Goal: Task Accomplishment & Management: Use online tool/utility

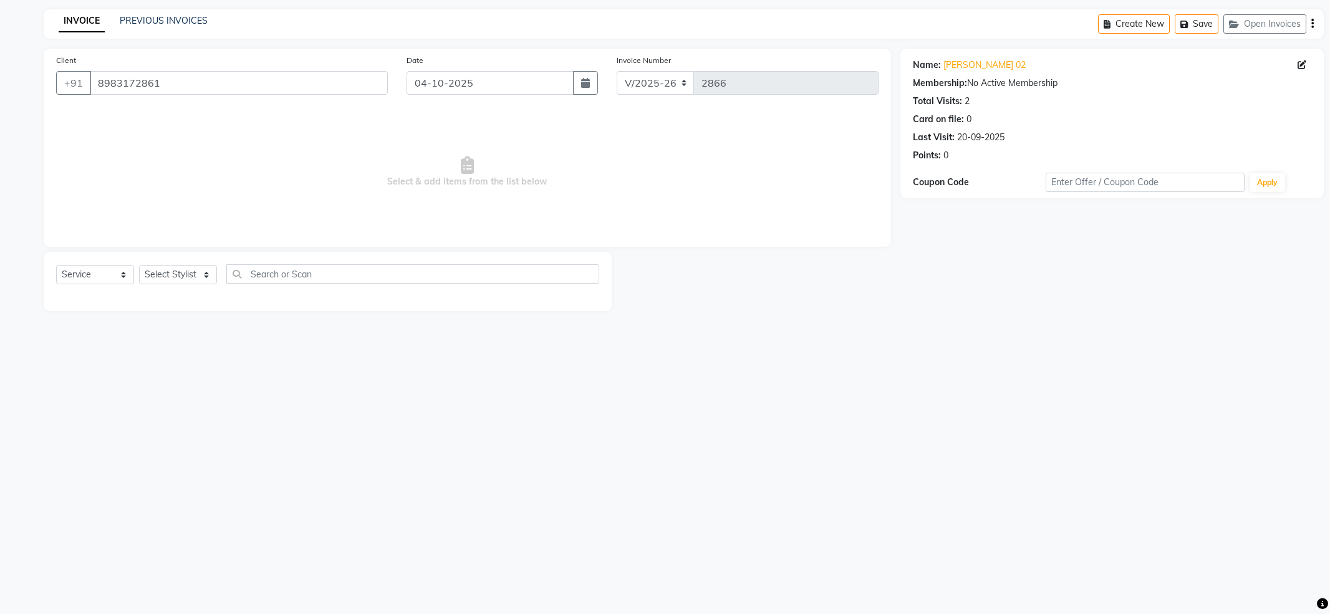
select select "4174"
select select "service"
click at [257, 84] on input "8983172861" at bounding box center [239, 83] width 298 height 24
click at [247, 78] on input "8983172861" at bounding box center [239, 83] width 298 height 24
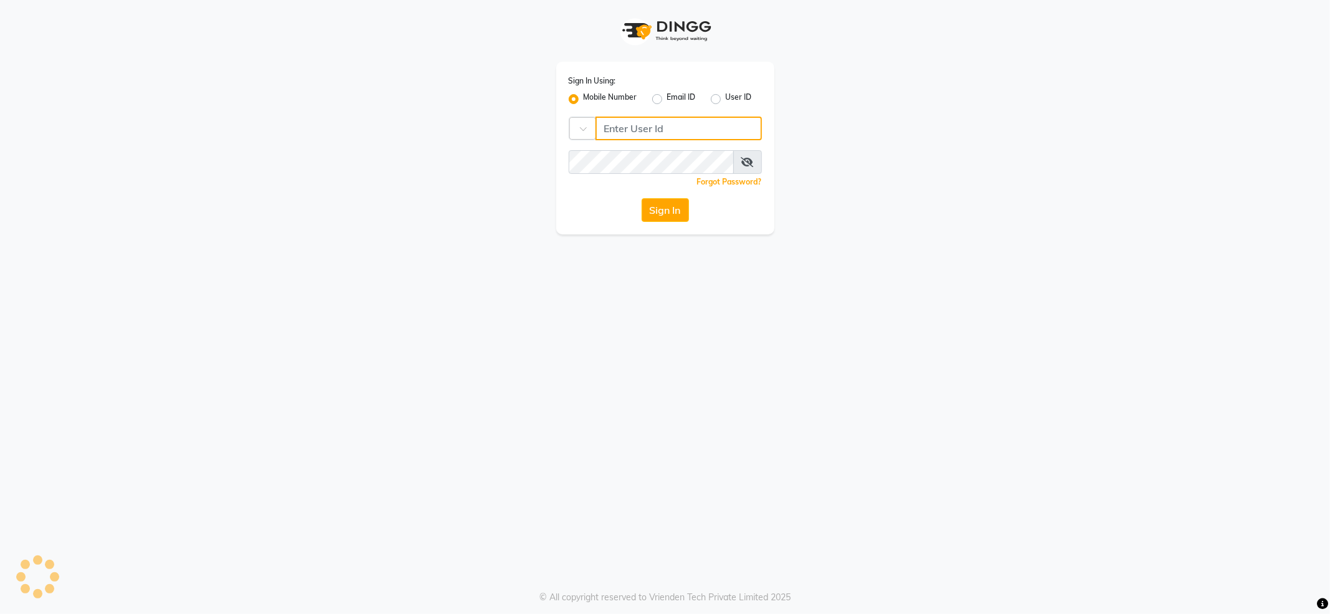
type input "7888029666"
click at [678, 198] on button "Sign In" at bounding box center [664, 210] width 47 height 24
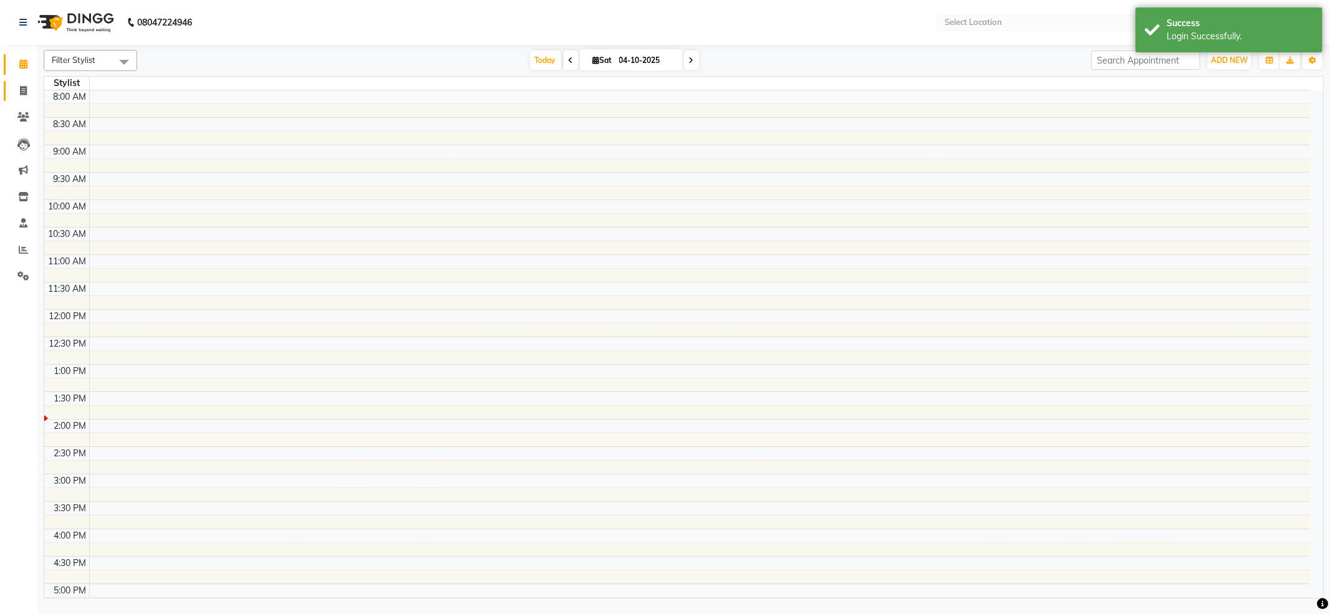
click at [20, 82] on link "Invoice" at bounding box center [19, 91] width 30 height 21
select select "service"
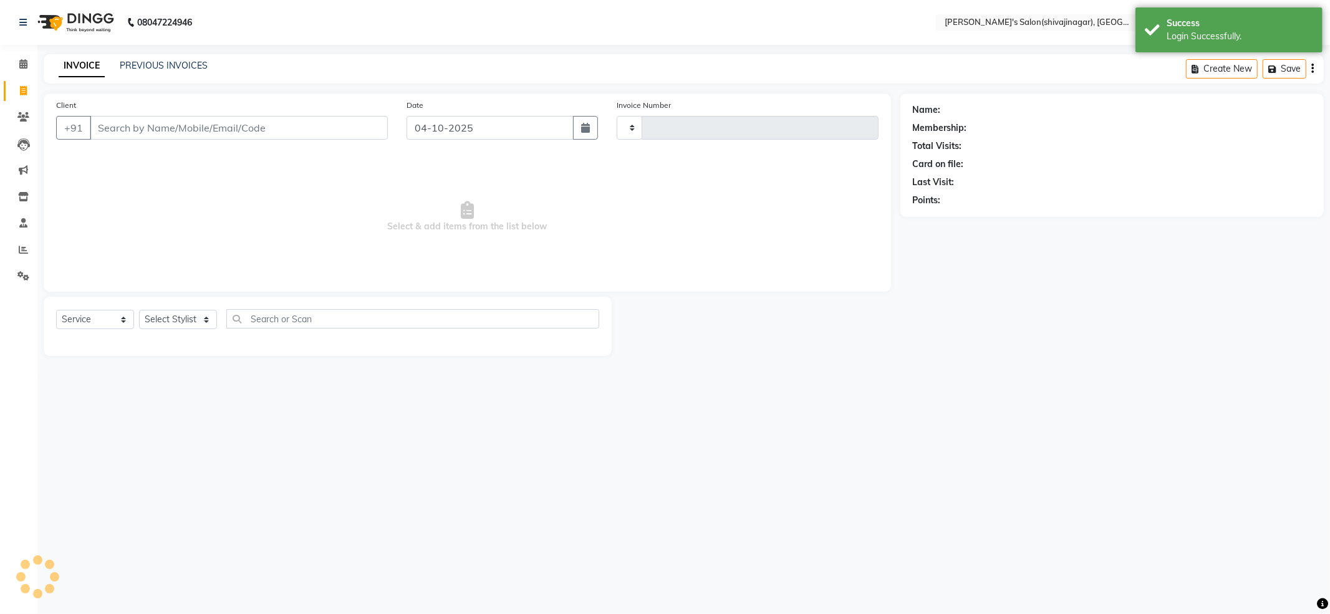
select select "en"
click at [227, 123] on input "Client" at bounding box center [239, 128] width 298 height 24
select select "4174"
type input "2866"
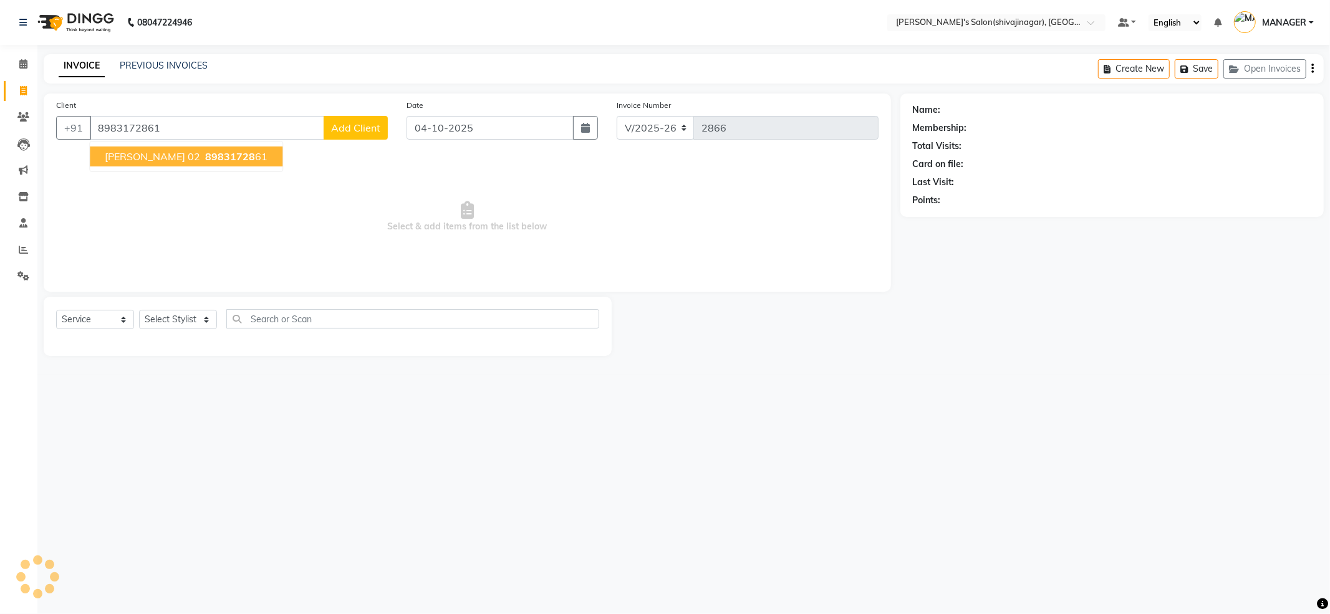
type input "8983172861"
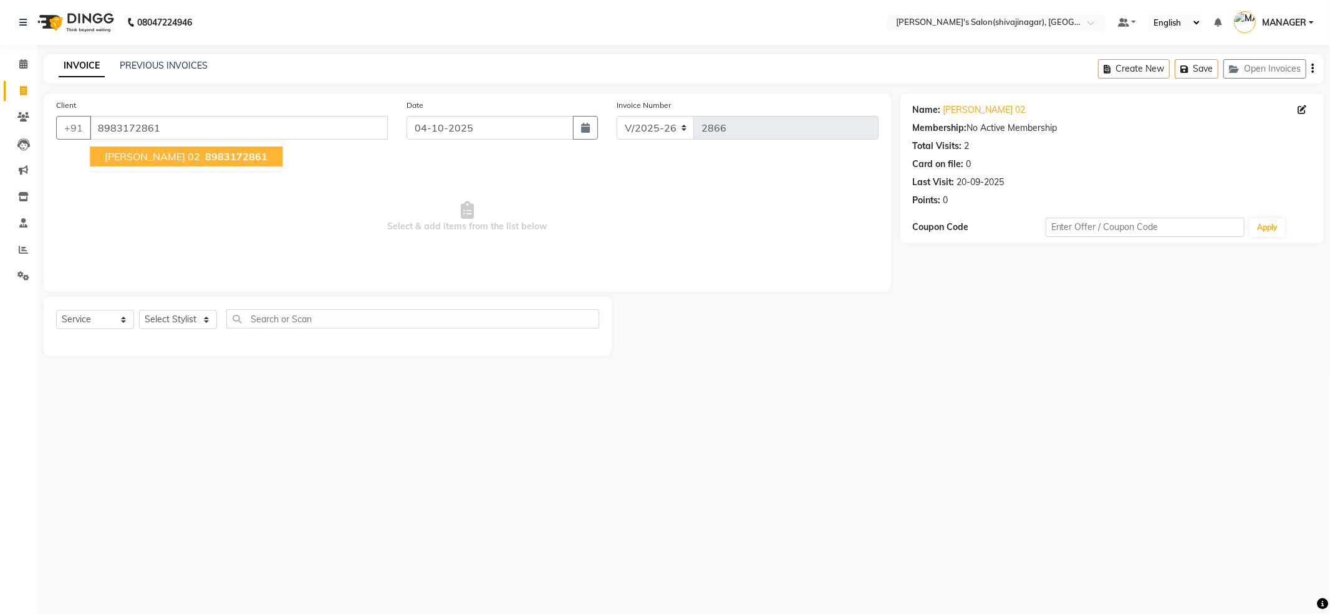
click at [219, 153] on span "8983172861" at bounding box center [236, 156] width 62 height 12
click at [262, 125] on input "8983172861" at bounding box center [239, 128] width 298 height 24
click at [198, 319] on select "Select Stylist [PERSON_NAME] MANAGER MISS STAFF MONG'Z. [PERSON_NAME] [PERSON_N…" at bounding box center [178, 319] width 78 height 19
select select "24667"
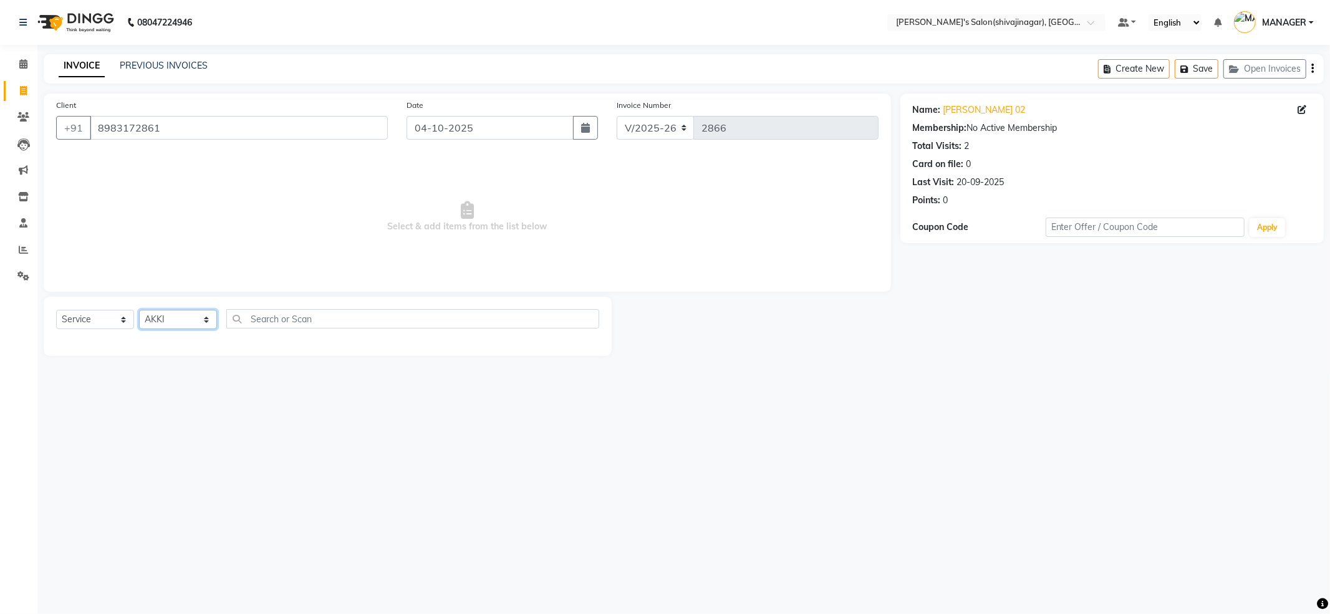
click at [139, 310] on select "Select Stylist [PERSON_NAME] MANAGER MISS STAFF MONG'Z. [PERSON_NAME] [PERSON_N…" at bounding box center [178, 319] width 78 height 19
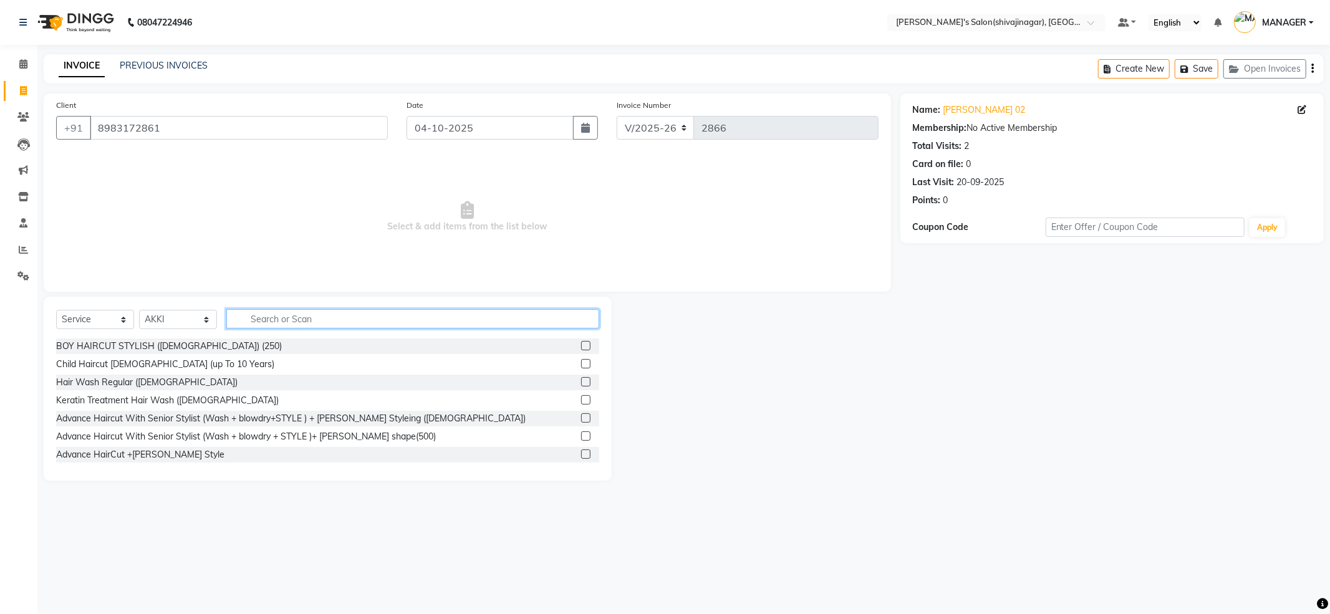
click at [320, 320] on input "text" at bounding box center [412, 318] width 373 height 19
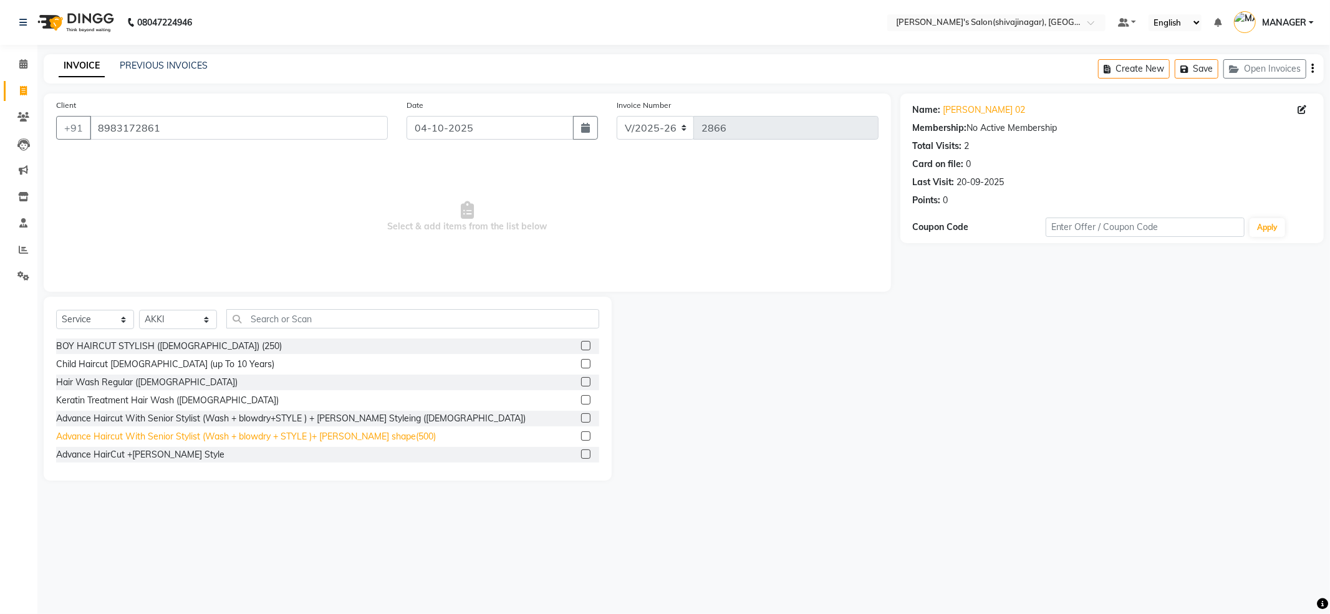
click at [352, 435] on div "Advance Haircut With Senior Stylist (Wash + blowdry + STYLE )+ [PERSON_NAME] sh…" at bounding box center [246, 436] width 380 height 13
checkbox input "false"
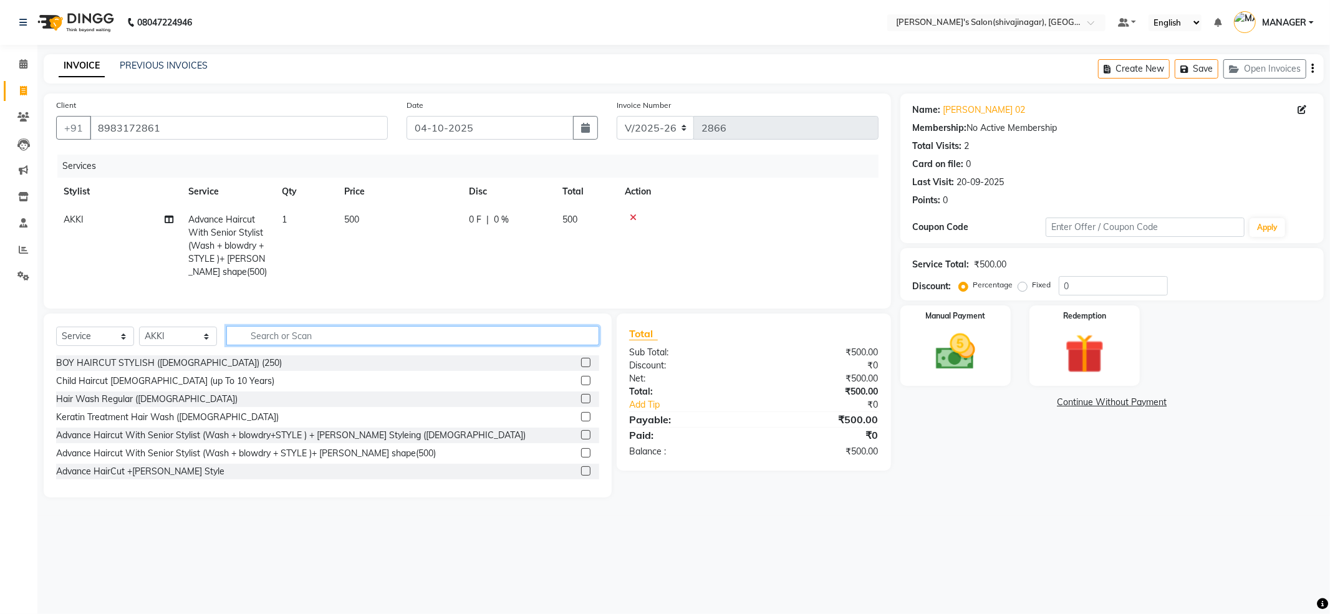
click at [277, 345] on input "text" at bounding box center [412, 335] width 373 height 19
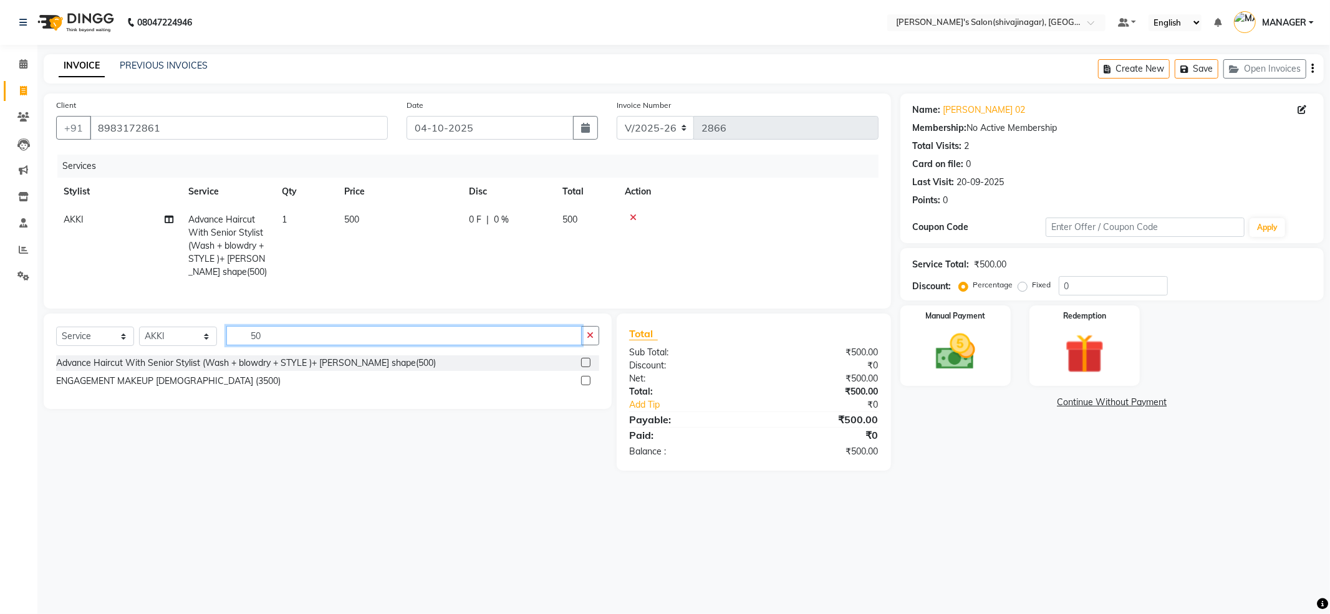
type input "5"
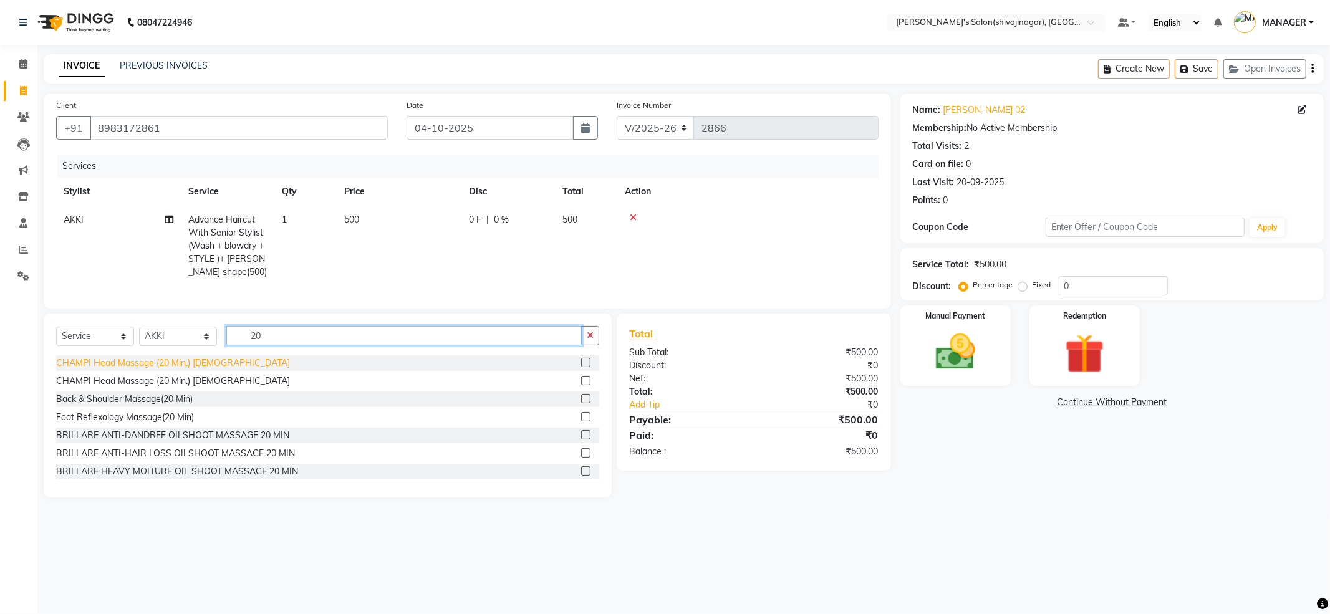
type input "20"
click at [194, 370] on div "CHAMPI Head Massage (20 Min.) [DEMOGRAPHIC_DATA]" at bounding box center [173, 363] width 234 height 13
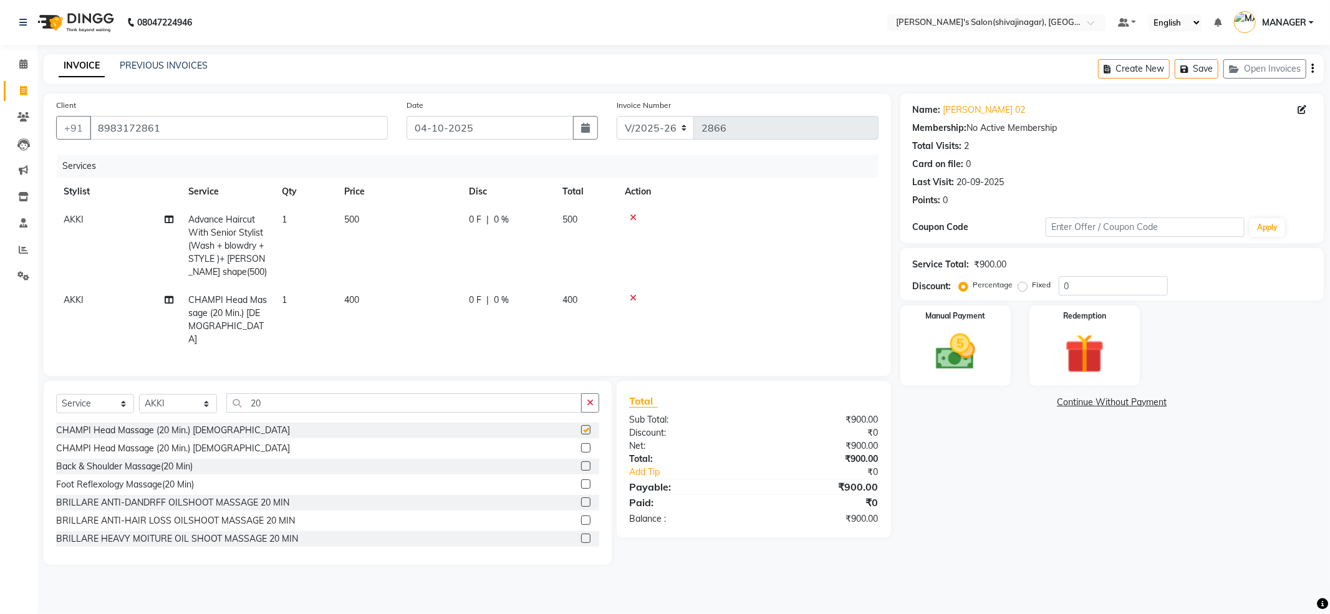
checkbox input "false"
drag, startPoint x: 392, startPoint y: 300, endPoint x: 428, endPoint y: 317, distance: 39.3
click at [397, 302] on td "400" at bounding box center [399, 319] width 125 height 67
select select "24667"
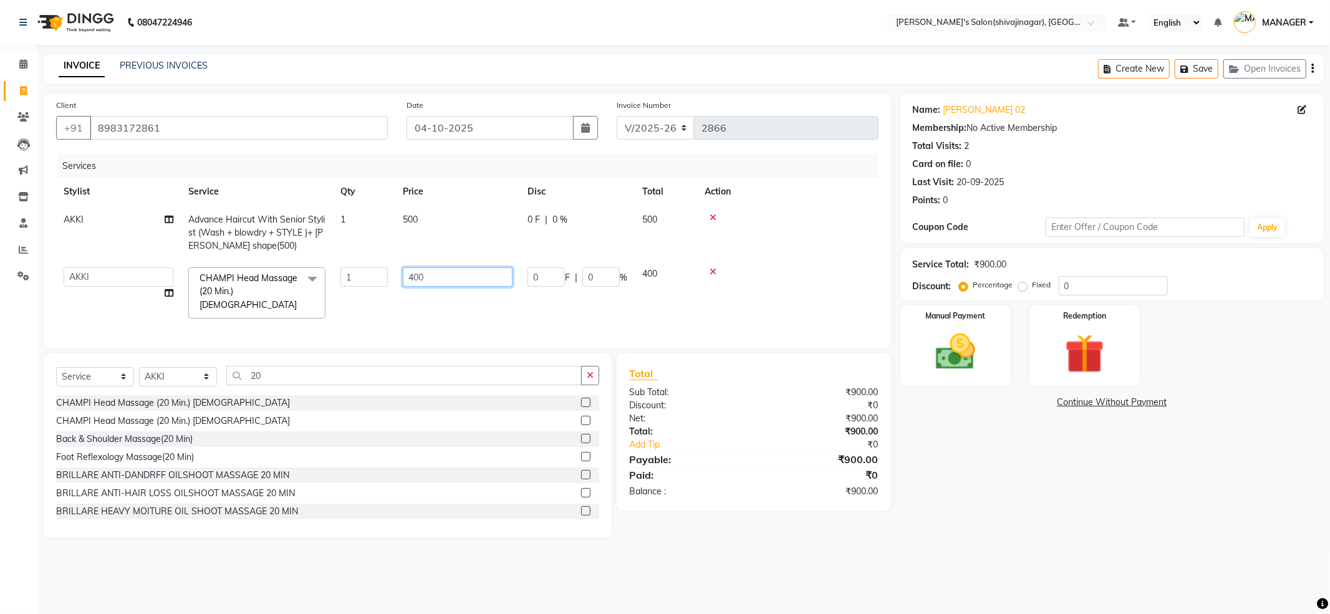
click at [436, 273] on input "400" at bounding box center [458, 276] width 110 height 19
type input "700"
click at [433, 312] on td "700" at bounding box center [457, 293] width 125 height 66
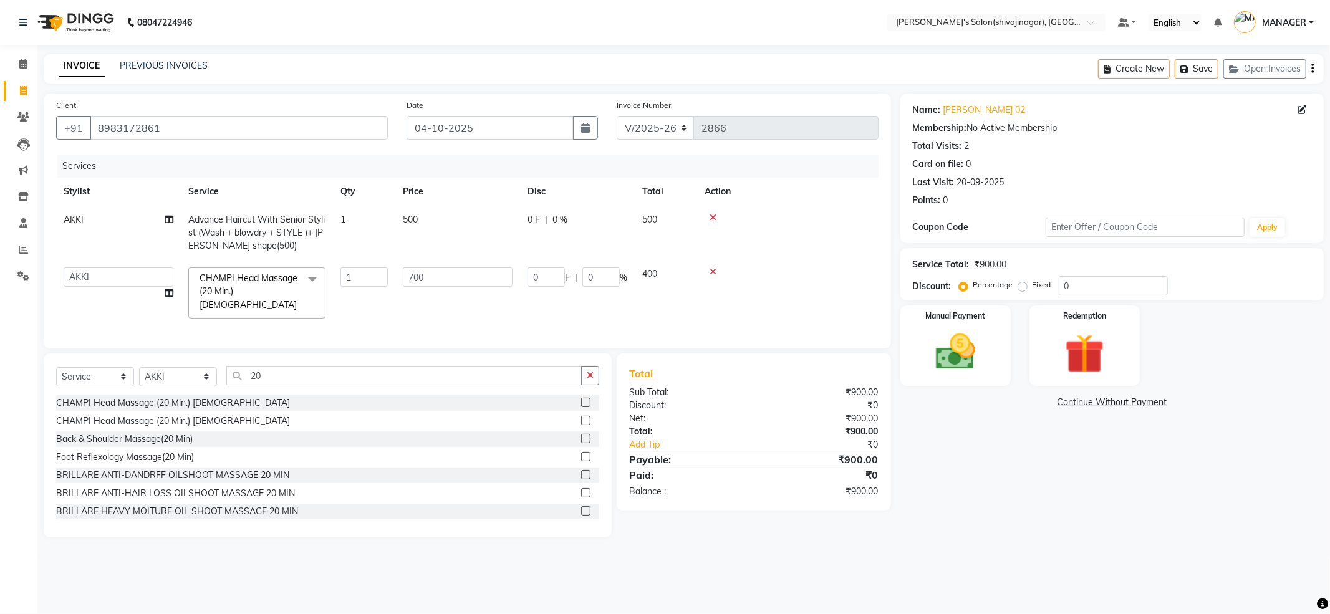
select select "24667"
click at [268, 377] on input "20" at bounding box center [403, 375] width 355 height 19
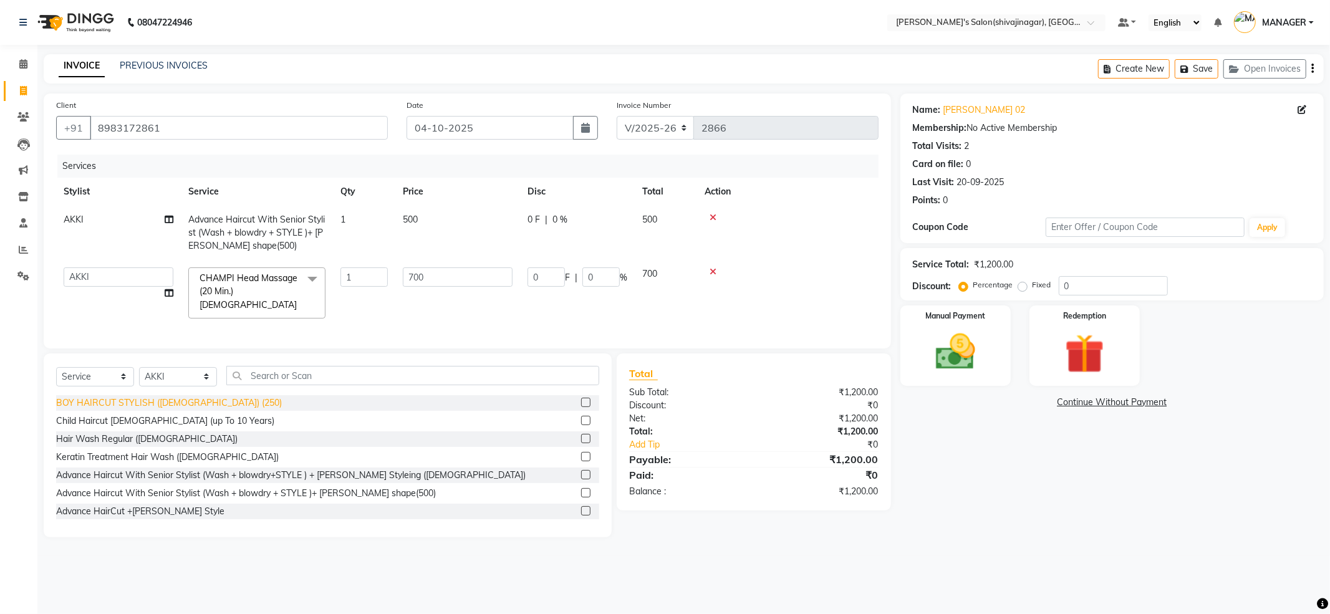
click at [183, 400] on div "BOY HAIRCUT STYLISH ([DEMOGRAPHIC_DATA]) (250)" at bounding box center [169, 402] width 226 height 13
checkbox input "false"
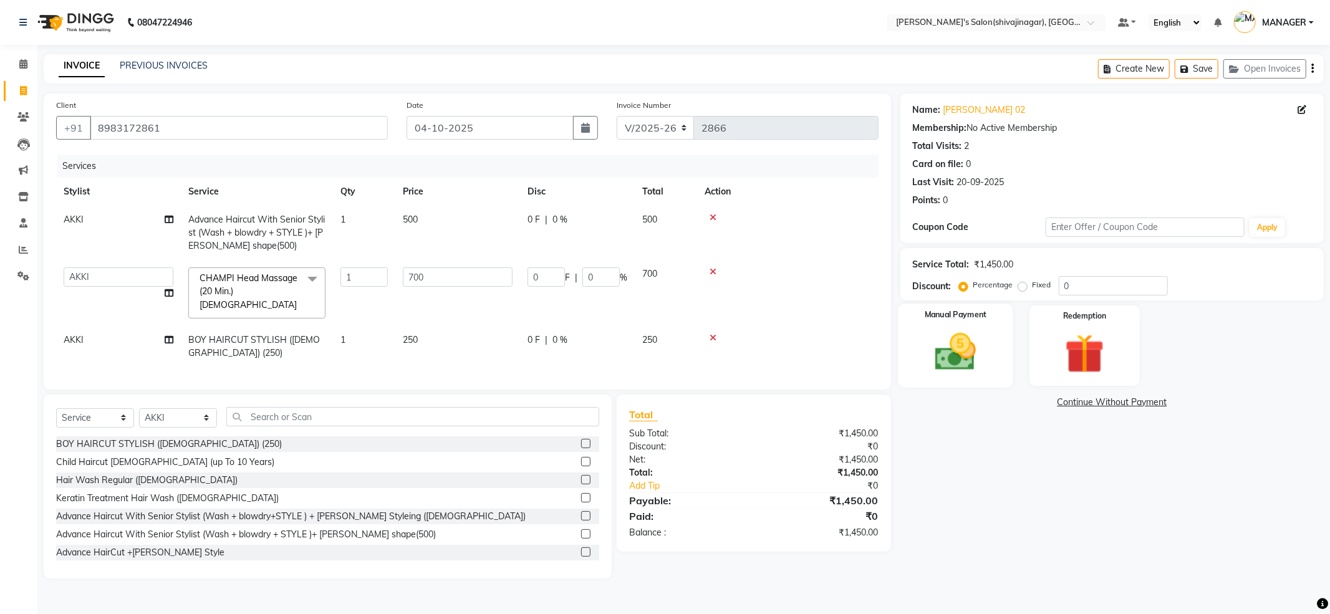
click at [956, 354] on img at bounding box center [955, 352] width 67 height 47
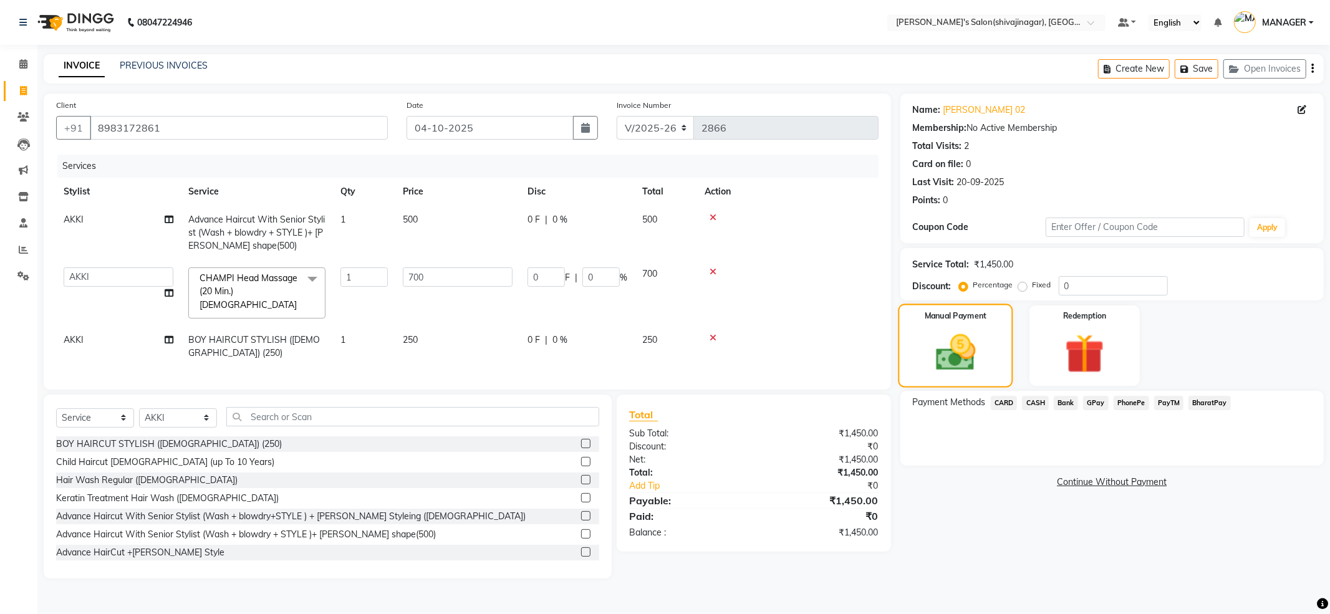
click at [946, 345] on img at bounding box center [955, 353] width 65 height 46
click at [986, 337] on img at bounding box center [955, 353] width 65 height 46
click at [958, 372] on img at bounding box center [955, 353] width 65 height 46
click at [956, 348] on img at bounding box center [955, 353] width 65 height 46
click at [981, 350] on img at bounding box center [955, 353] width 65 height 46
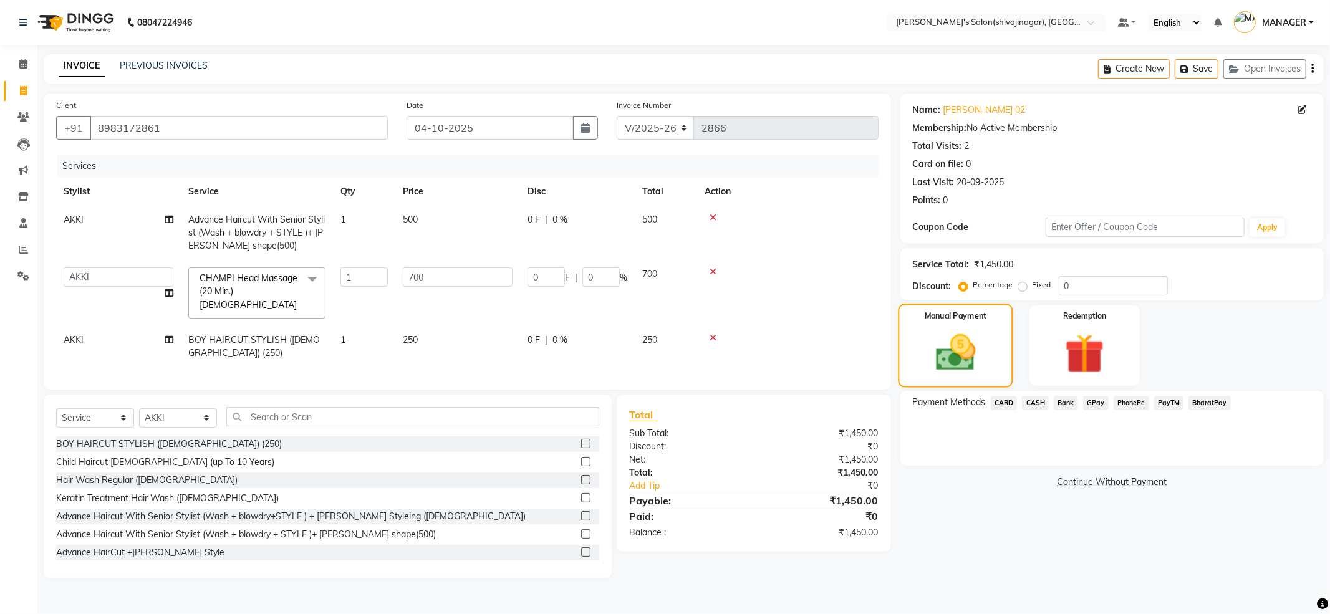
click at [986, 369] on img at bounding box center [955, 353] width 65 height 46
click at [1169, 400] on span "PayTM" at bounding box center [1169, 403] width 30 height 14
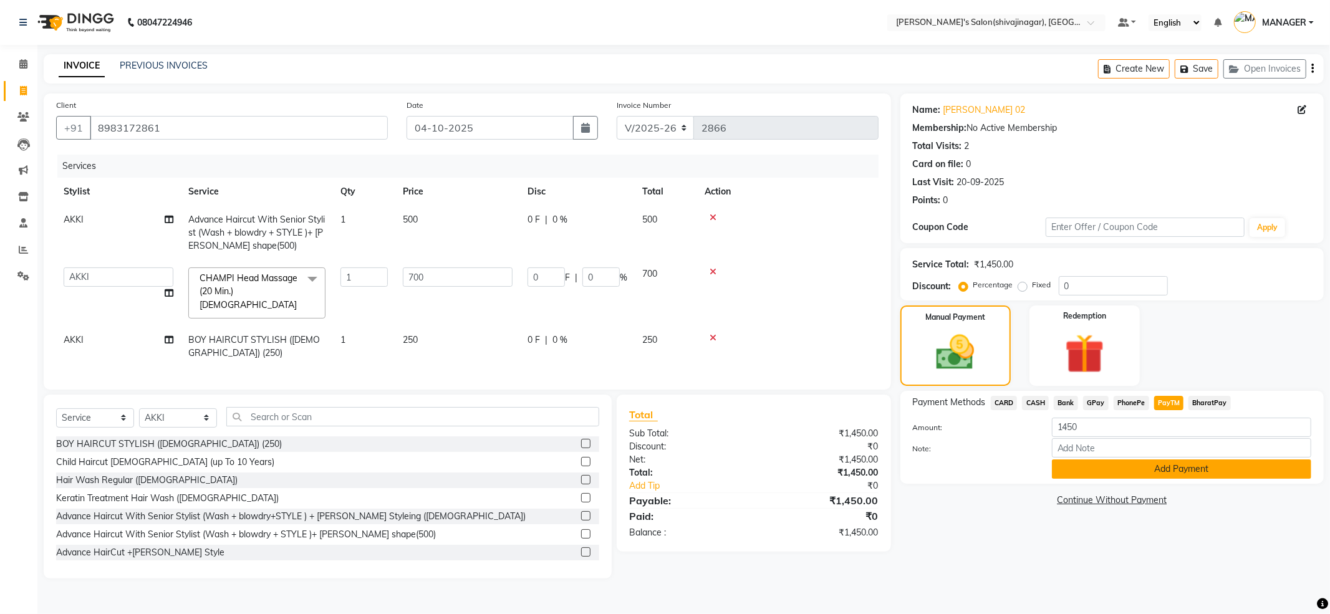
click at [1184, 468] on button "Add Payment" at bounding box center [1181, 468] width 259 height 19
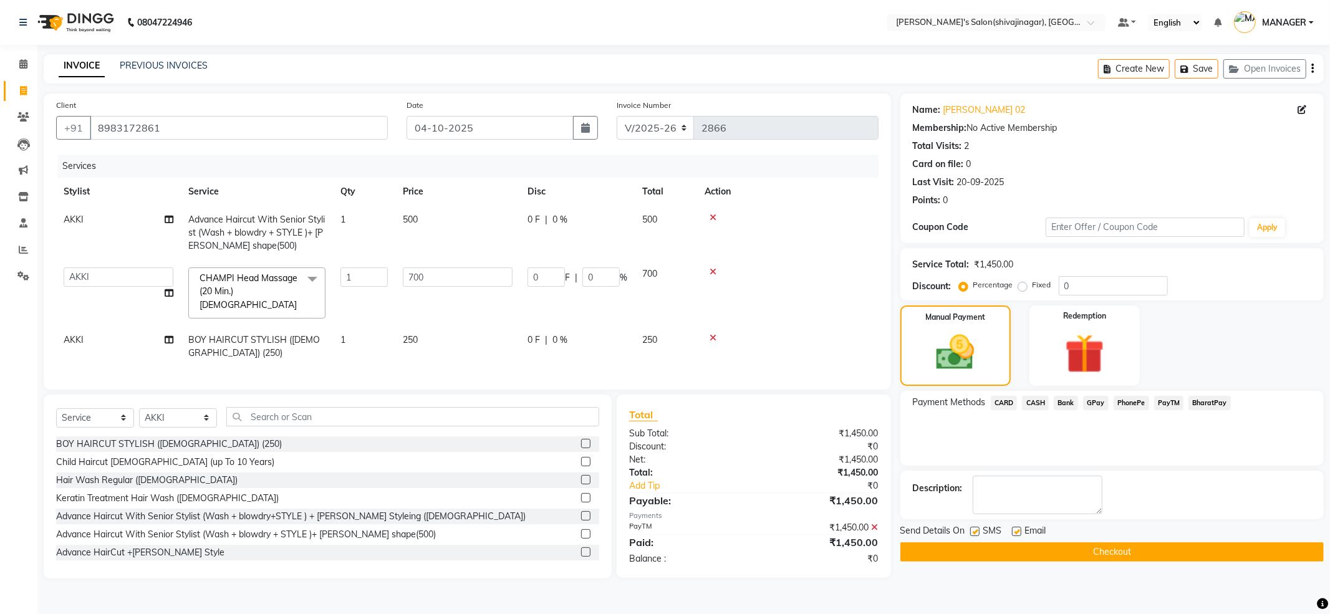
click at [1168, 557] on button "Checkout" at bounding box center [1111, 551] width 423 height 19
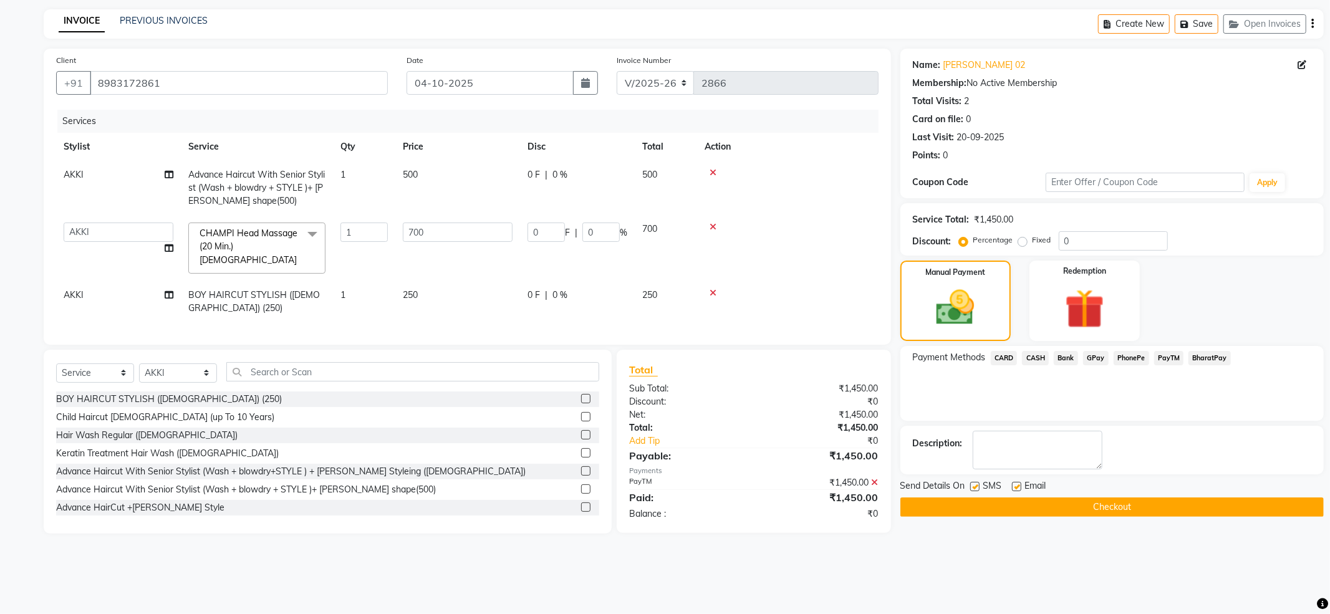
click at [123, 281] on td "AKKI" at bounding box center [118, 301] width 125 height 41
select select "24667"
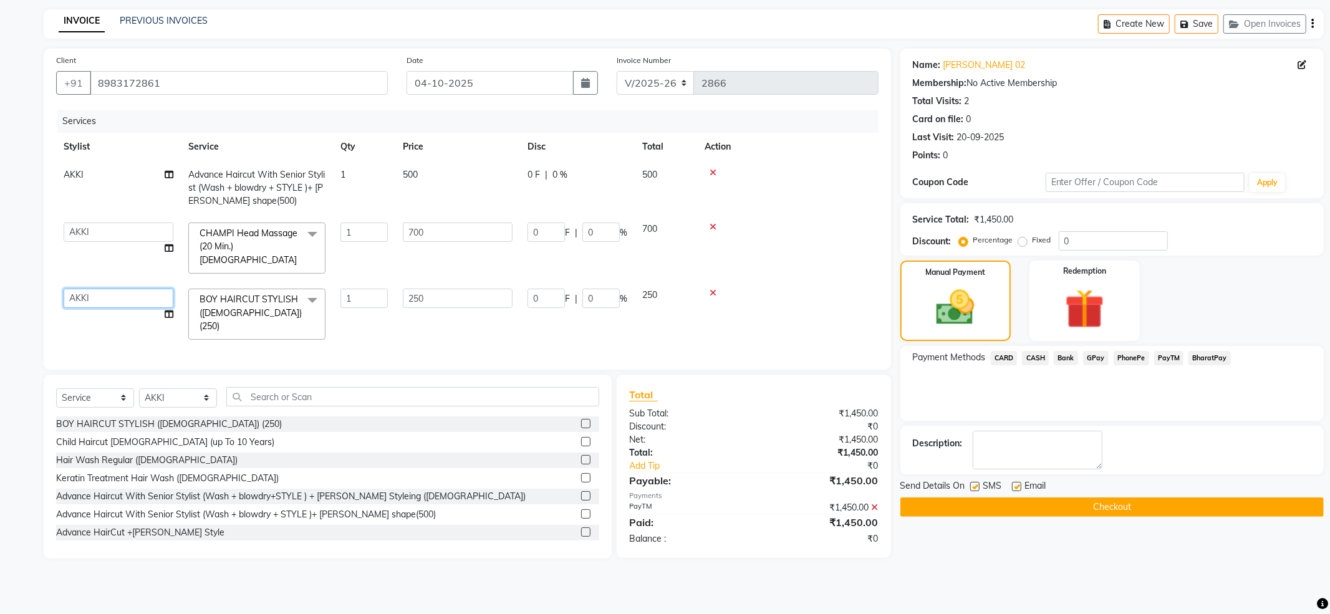
click at [125, 289] on select "[PERSON_NAME] MANAGER MISS STAFF [PERSON_NAME]. [PERSON_NAME] [PERSON_NAME] [PE…" at bounding box center [119, 298] width 110 height 19
select select "24666"
click at [1170, 507] on button "Checkout" at bounding box center [1111, 506] width 423 height 19
